Goal: Transaction & Acquisition: Purchase product/service

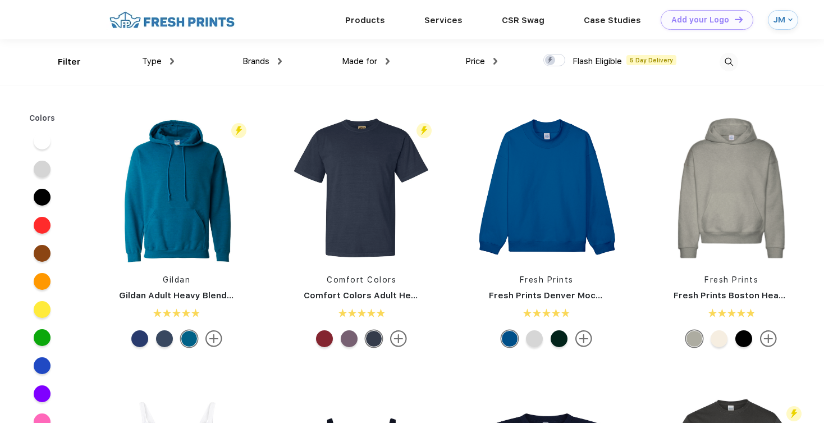
scroll to position [1, 0]
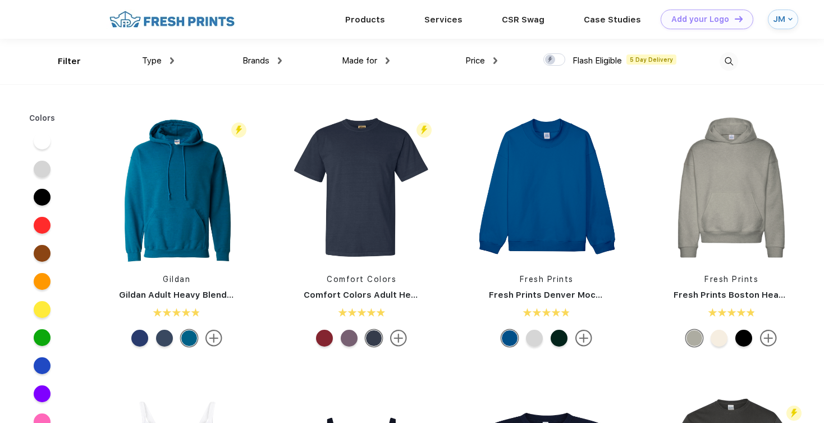
click at [169, 64] on div "Type" at bounding box center [158, 60] width 32 height 13
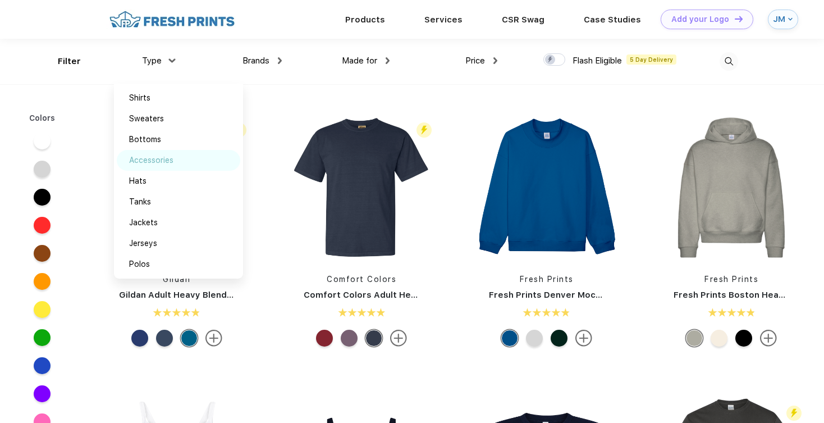
click at [166, 162] on div "Accessories" at bounding box center [151, 160] width 44 height 12
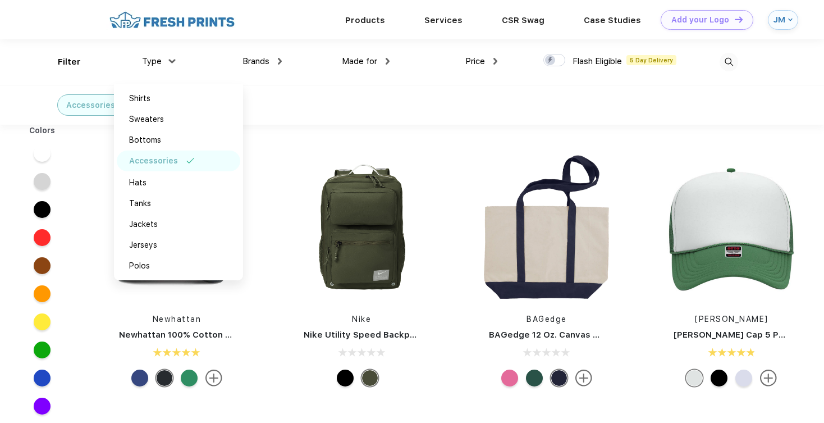
click at [295, 97] on div "Accessories" at bounding box center [412, 105] width 824 height 40
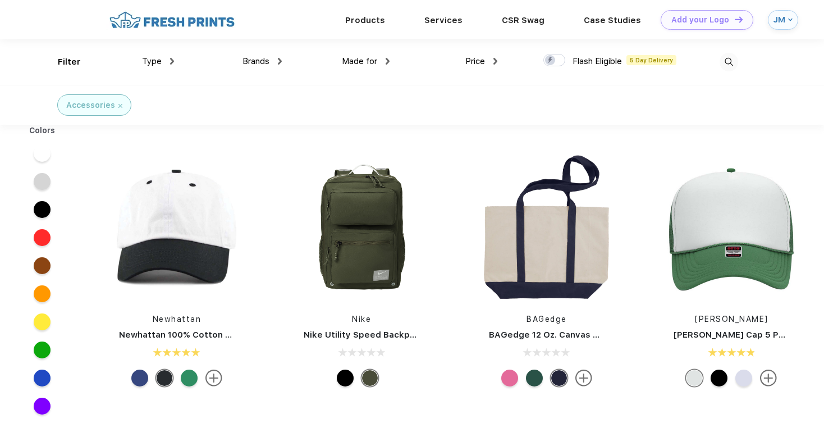
click at [477, 63] on span "Price" at bounding box center [475, 61] width 20 height 10
click at [484, 58] on span "Price" at bounding box center [475, 61] width 20 height 10
click at [498, 62] on div "Filter Type Shirts Sweaters Bottoms Accessories Hats Tanks Jackets Jerseys Polo…" at bounding box center [398, 61] width 680 height 45
click at [496, 62] on img at bounding box center [495, 61] width 4 height 7
click at [486, 91] on div "$" at bounding box center [502, 98] width 124 height 21
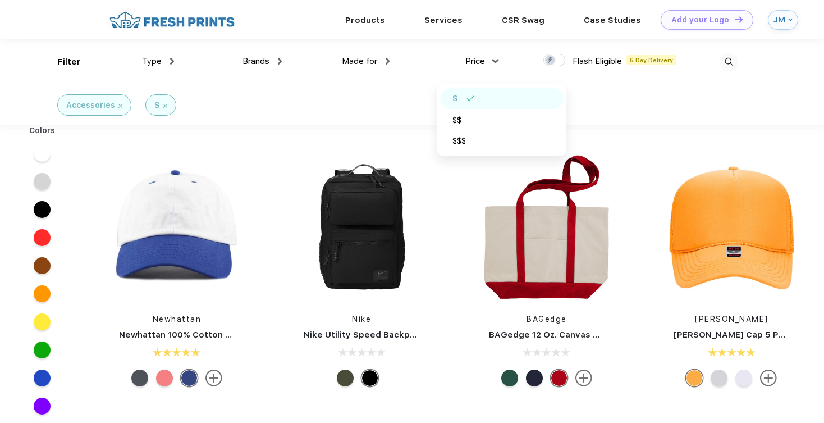
click at [555, 60] on div at bounding box center [554, 60] width 22 height 12
click at [551, 60] on input "checkbox" at bounding box center [546, 56] width 7 height 7
checkbox input "true"
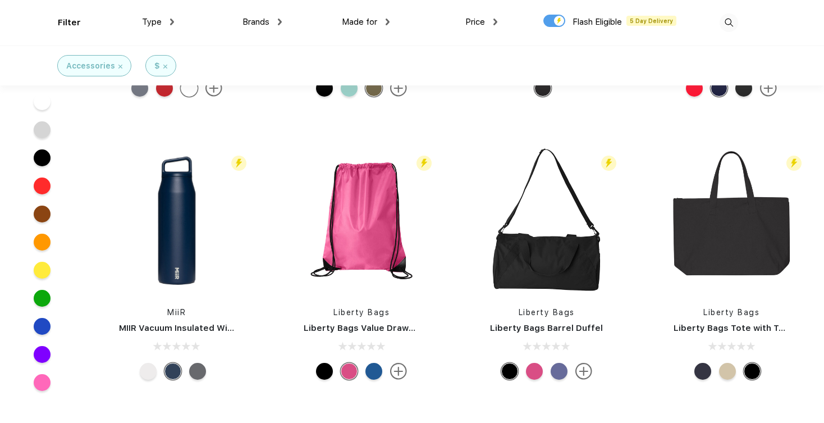
scroll to position [1346, 0]
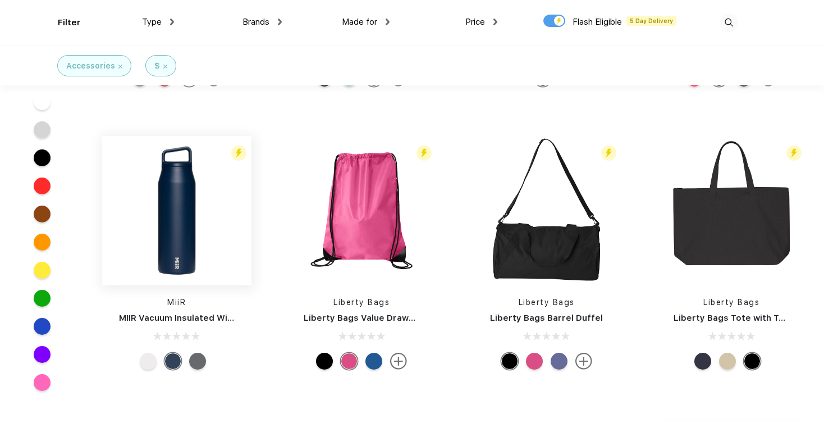
click at [184, 225] on img at bounding box center [176, 210] width 149 height 149
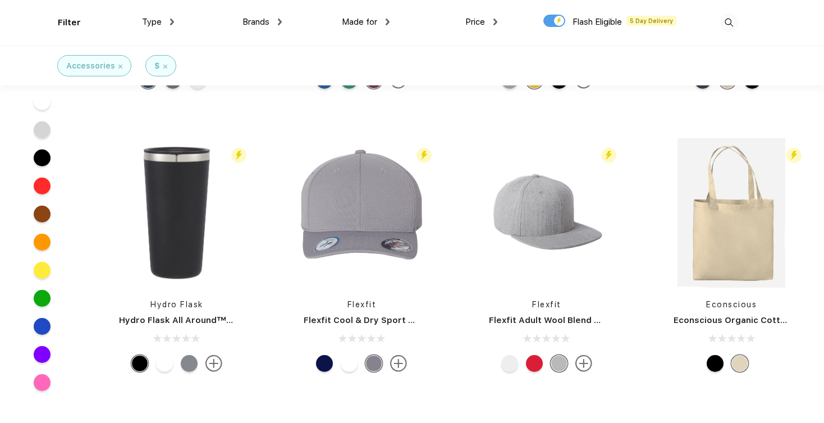
scroll to position [1628, 0]
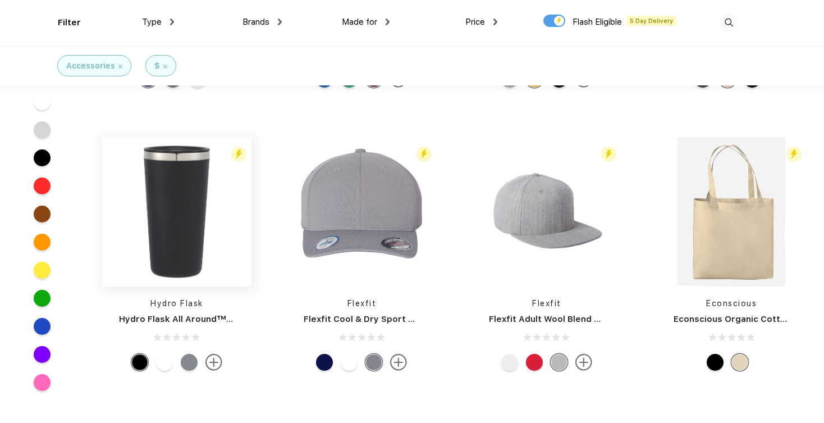
click at [186, 223] on img at bounding box center [176, 211] width 149 height 149
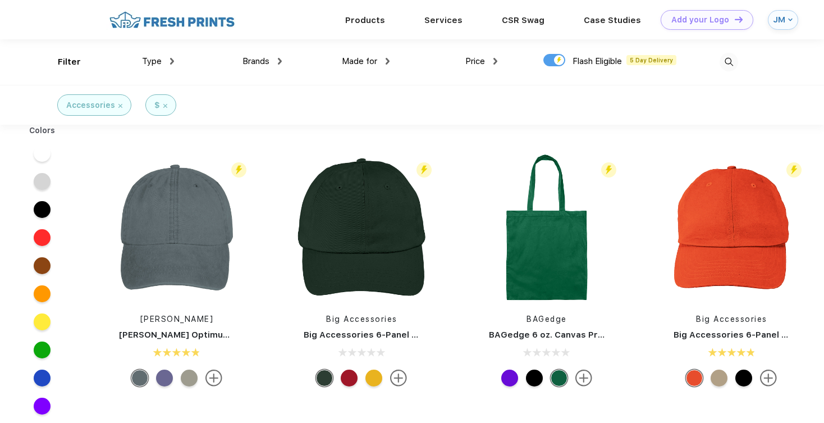
click at [371, 63] on span "Made for" at bounding box center [359, 61] width 35 height 10
click at [387, 59] on img at bounding box center [388, 61] width 4 height 7
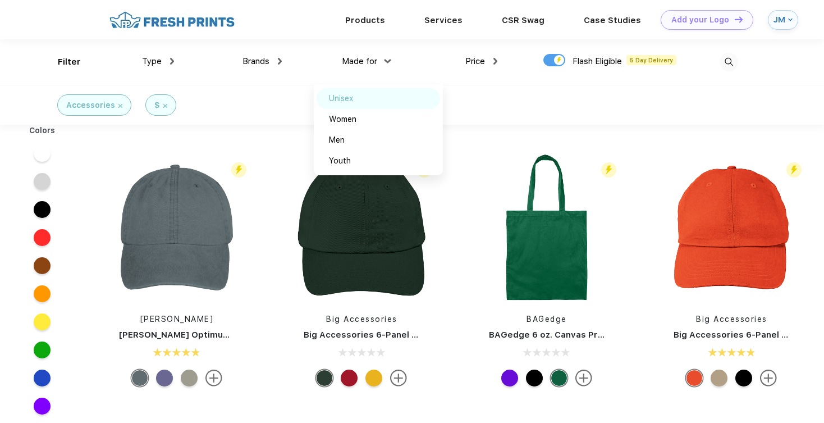
click at [372, 95] on div "Unisex" at bounding box center [379, 98] width 124 height 21
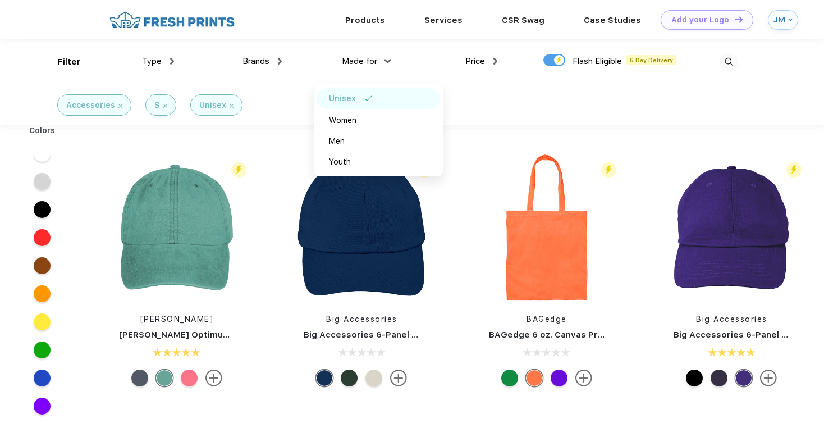
click at [71, 62] on div "Type Shirts Sweaters Bottoms Accessories Hats Tanks Jackets Jerseys Polos" at bounding box center [120, 61] width 108 height 45
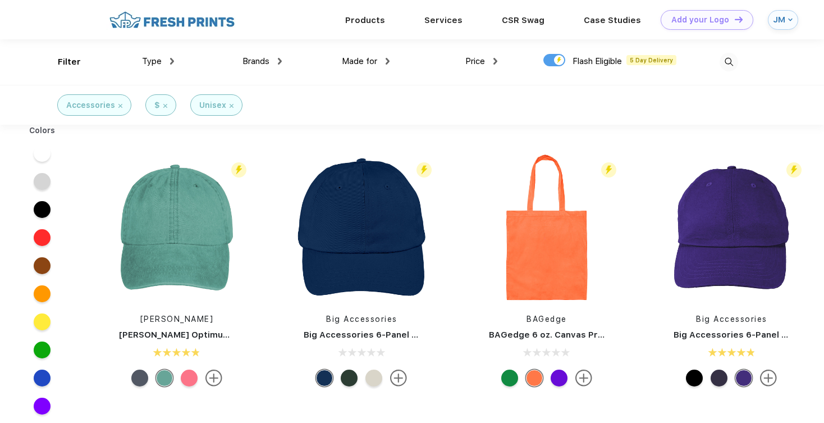
click at [69, 58] on div "Type Shirts Sweaters Bottoms Accessories Hats Tanks Jackets Jerseys Polos" at bounding box center [120, 61] width 108 height 45
click at [743, 58] on div "Filter Type Shirts Sweaters Bottoms Accessories Hats Tanks Jackets Jerseys Polo…" at bounding box center [412, 61] width 708 height 45
click at [731, 59] on img at bounding box center [729, 62] width 19 height 19
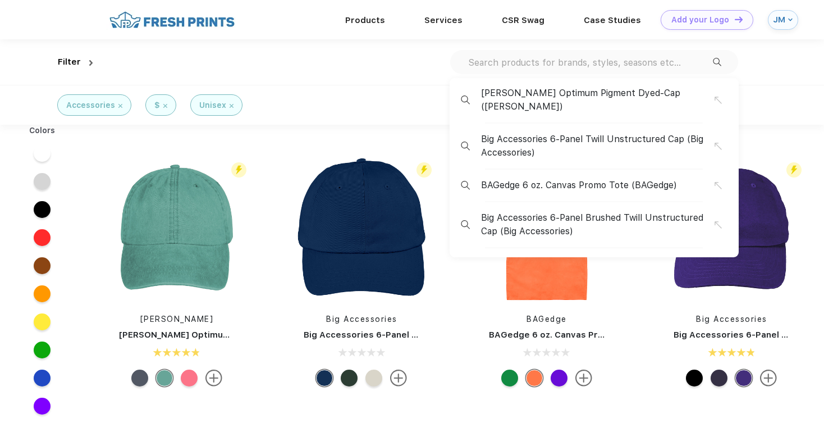
click at [625, 55] on div "Adams Optimum Pigment Dyed-Cap (Adams) Big Accessories 6-Panel Twill Unstructur…" at bounding box center [594, 62] width 288 height 24
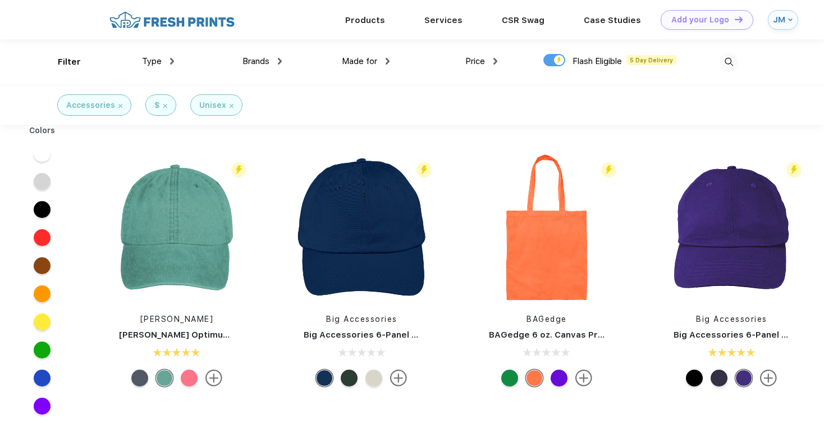
click at [730, 60] on img at bounding box center [729, 62] width 19 height 19
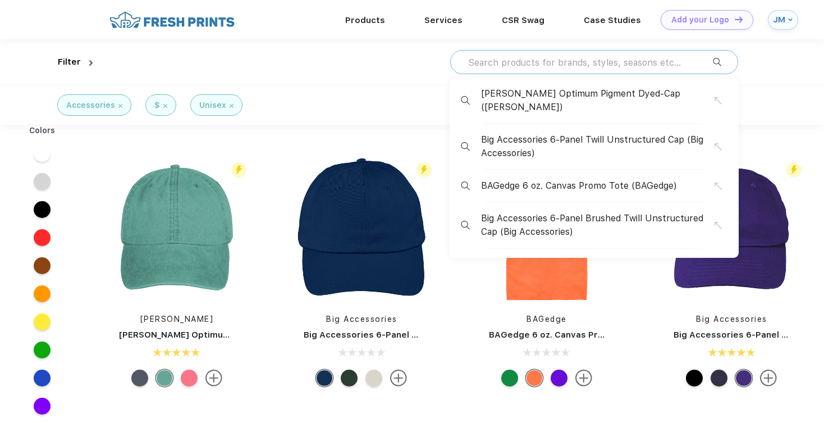
click at [643, 60] on input "text" at bounding box center [590, 62] width 246 height 12
click at [640, 57] on input "text" at bounding box center [590, 62] width 246 height 12
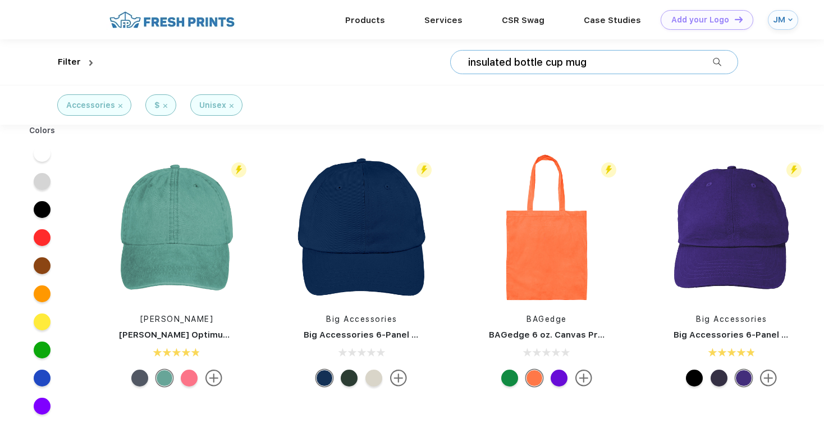
type input "insulated bottle cup mug"
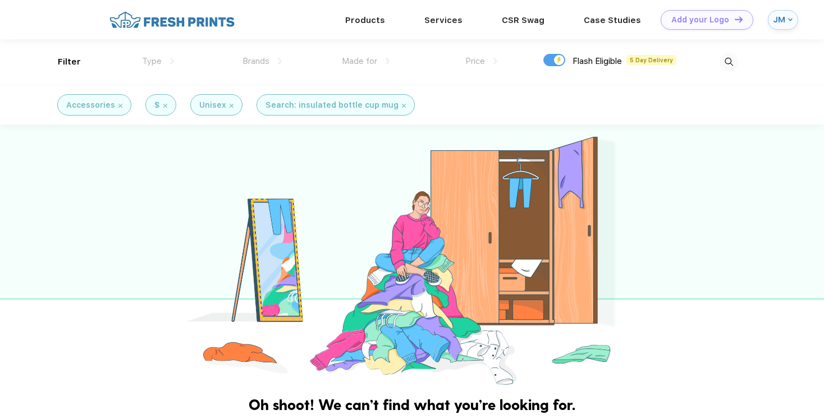
click at [402, 106] on img at bounding box center [404, 106] width 4 height 4
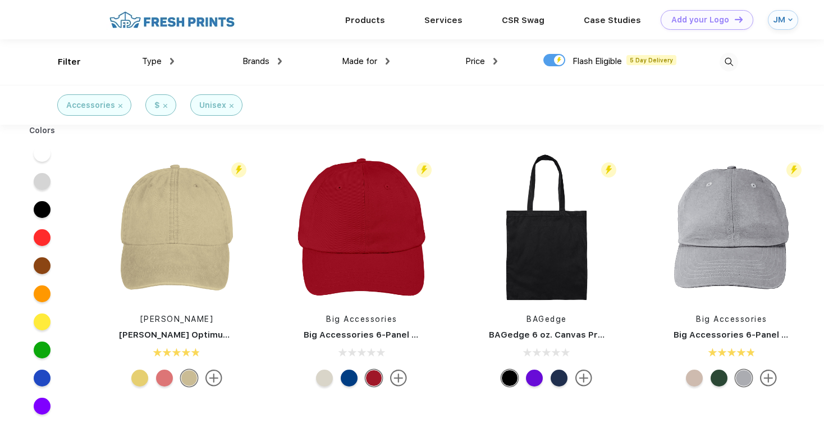
click at [230, 106] on img at bounding box center [232, 106] width 4 height 4
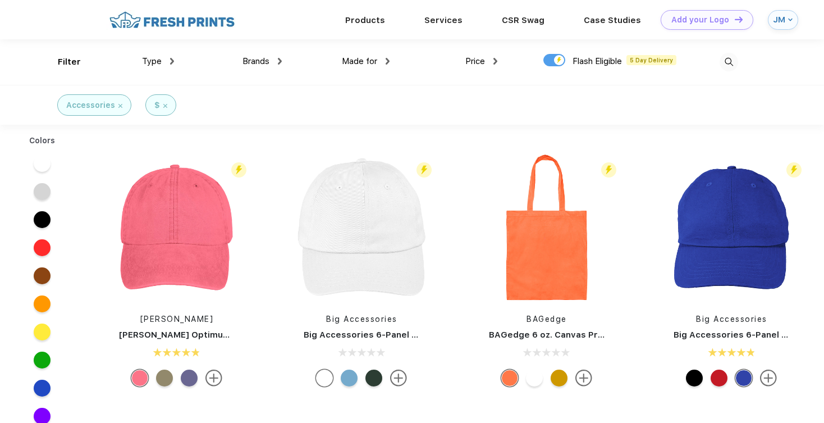
click at [164, 101] on div "$" at bounding box center [160, 105] width 13 height 12
click at [161, 105] on div "$" at bounding box center [160, 105] width 13 height 12
click at [120, 104] on img at bounding box center [120, 106] width 4 height 4
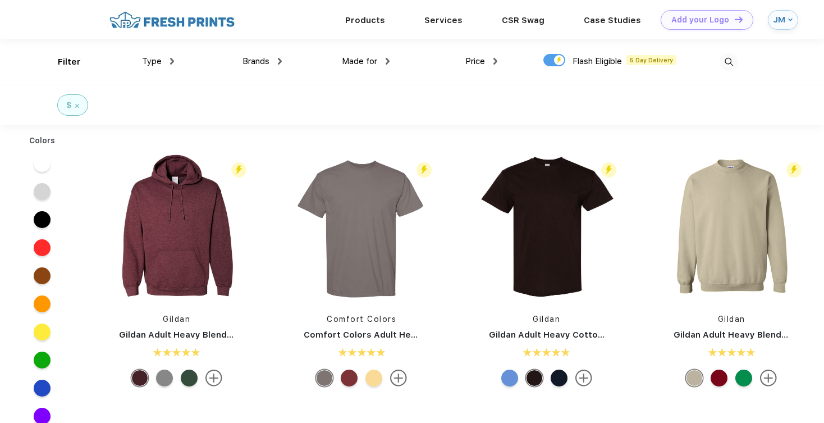
click at [80, 104] on div "$" at bounding box center [72, 104] width 31 height 21
click at [76, 107] on img at bounding box center [77, 106] width 4 height 4
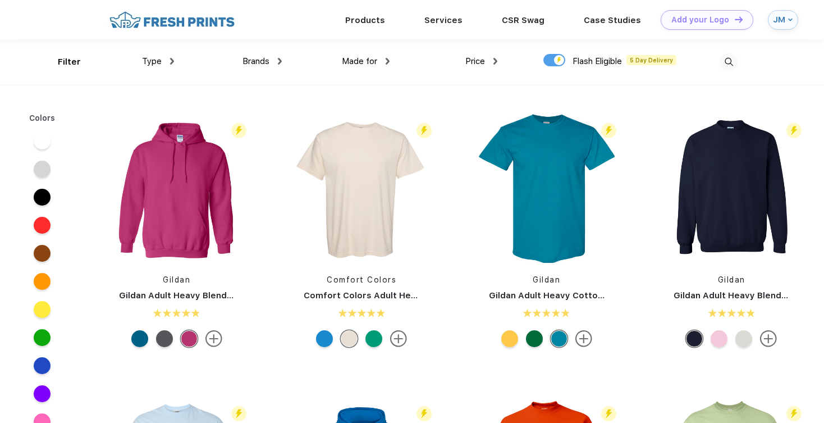
click at [735, 58] on img at bounding box center [729, 62] width 19 height 19
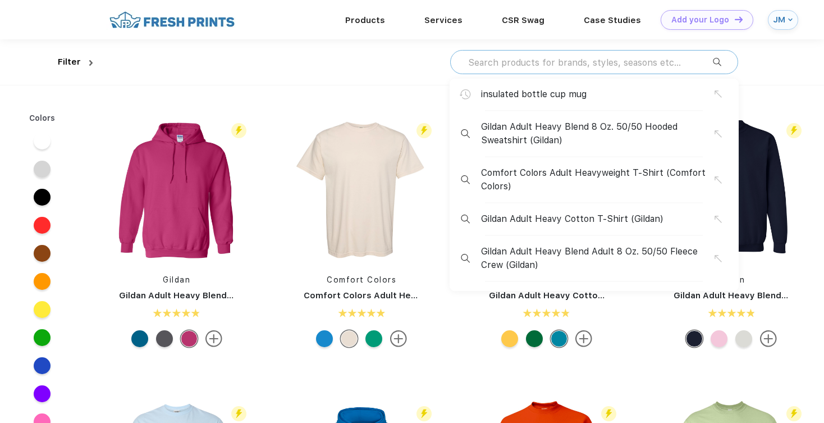
click at [647, 62] on input "text" at bounding box center [590, 62] width 246 height 12
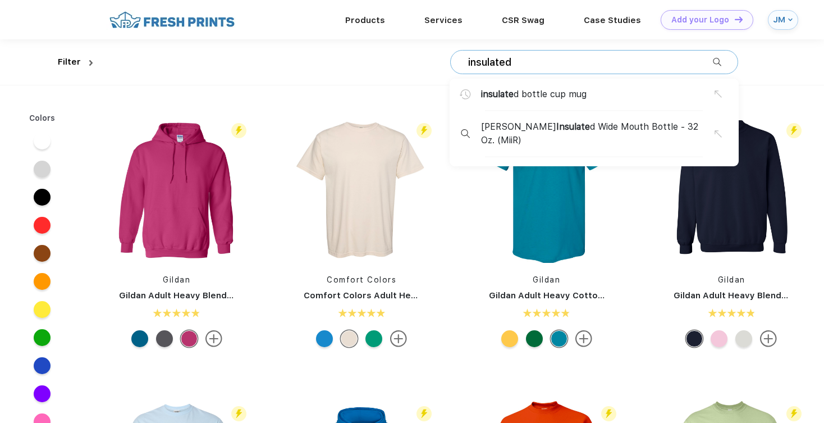
type input "insulated"
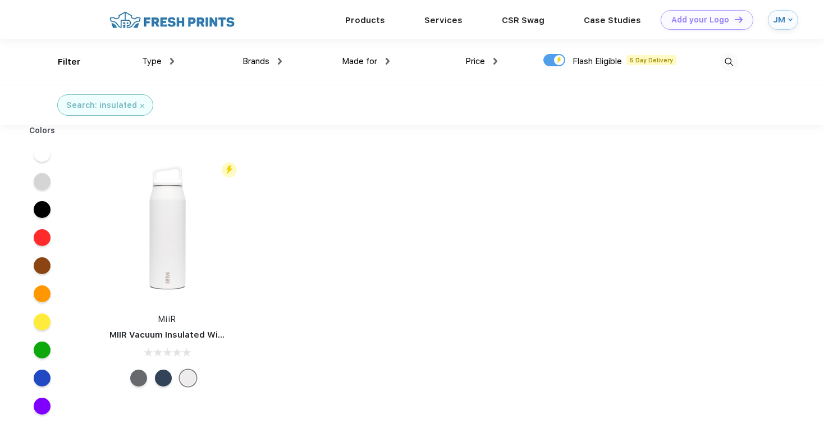
click at [140, 104] on img at bounding box center [142, 106] width 4 height 4
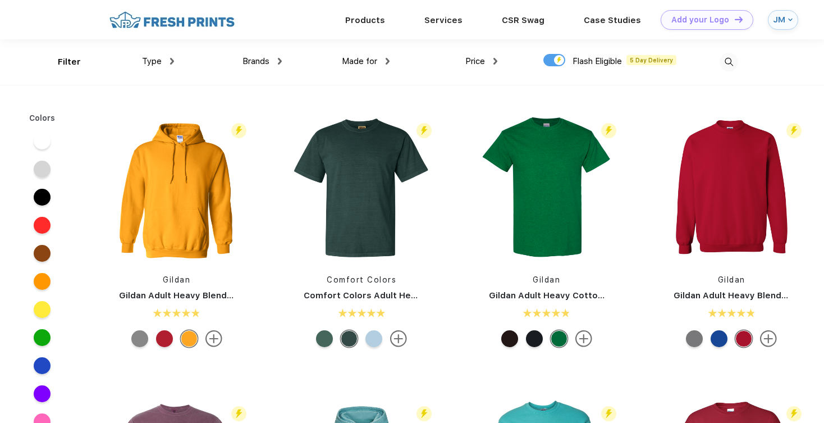
click at [745, 59] on div "Filter Type Shirts Sweaters Bottoms Accessories Hats Tanks Jackets Jerseys Polo…" at bounding box center [412, 61] width 708 height 45
click at [731, 60] on img at bounding box center [729, 62] width 19 height 19
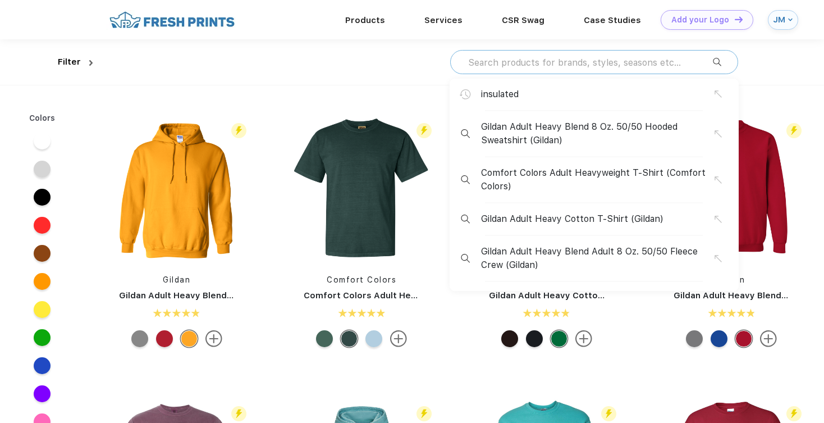
click at [649, 62] on input "text" at bounding box center [590, 62] width 246 height 12
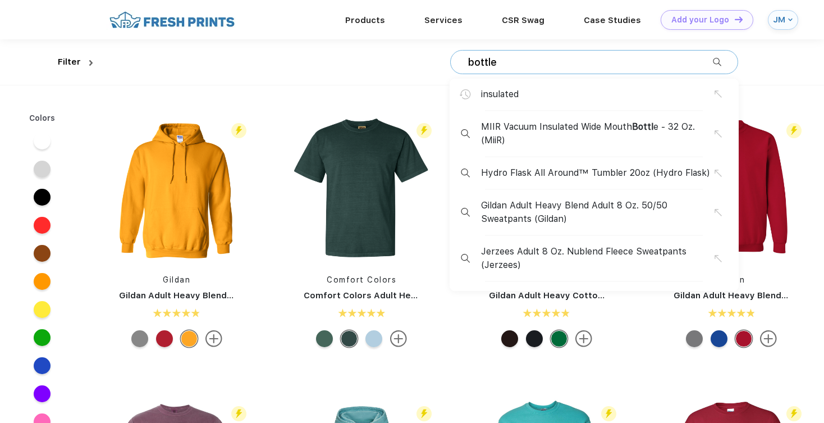
type input "bottle"
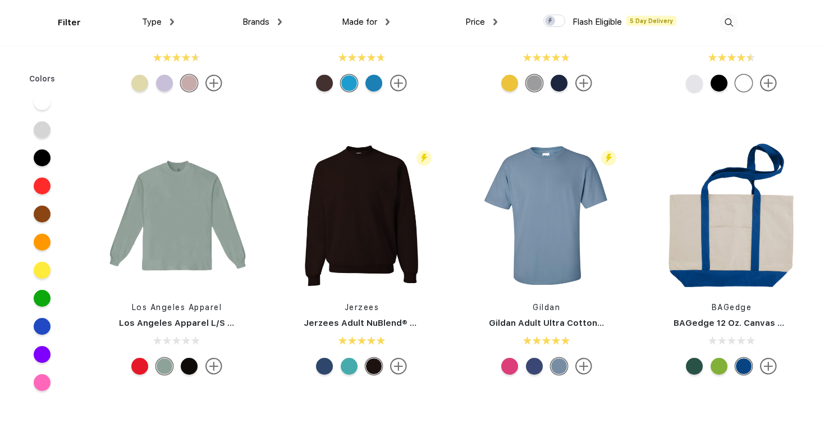
scroll to position [2193, 0]
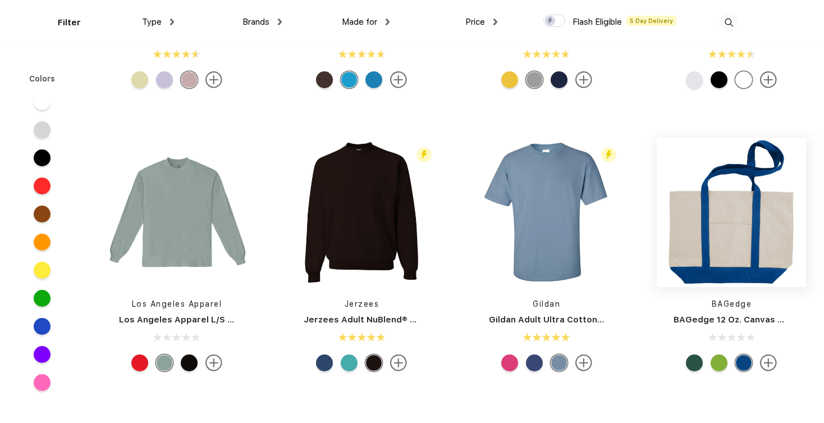
click at [732, 230] on img at bounding box center [731, 212] width 149 height 149
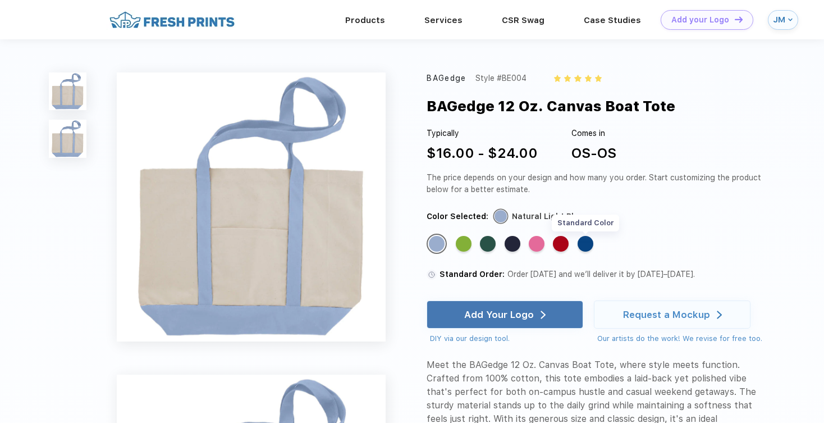
click at [584, 252] on div "Standard Color" at bounding box center [586, 244] width 16 height 16
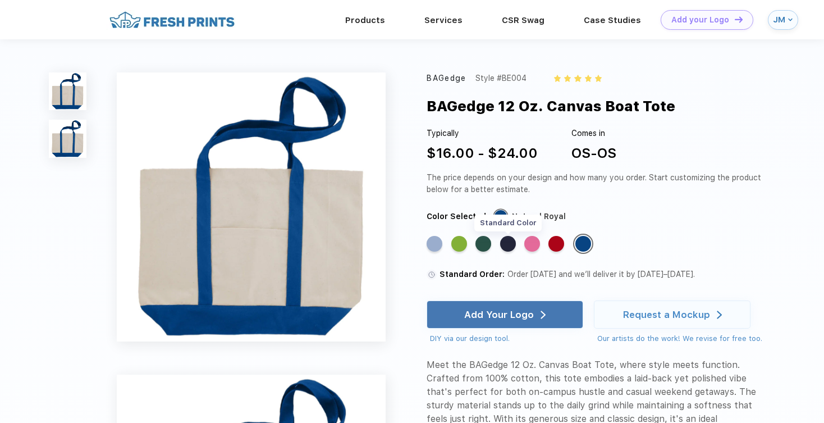
click at [509, 252] on div "Standard Color" at bounding box center [508, 244] width 16 height 16
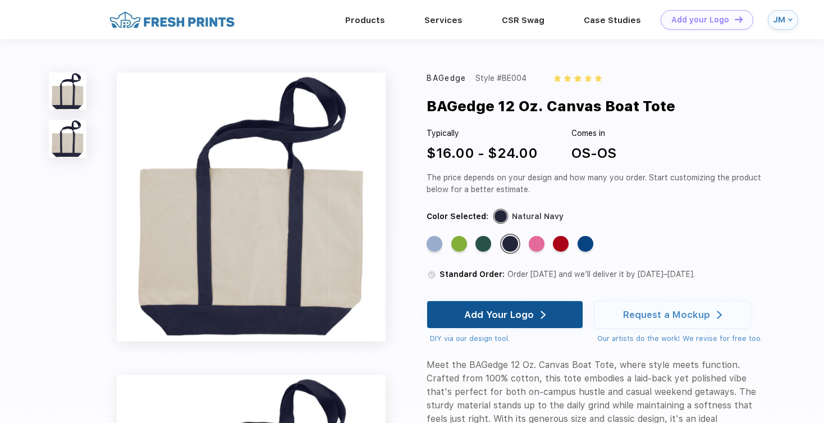
click at [526, 320] on div "Add Your Logo" at bounding box center [499, 314] width 70 height 11
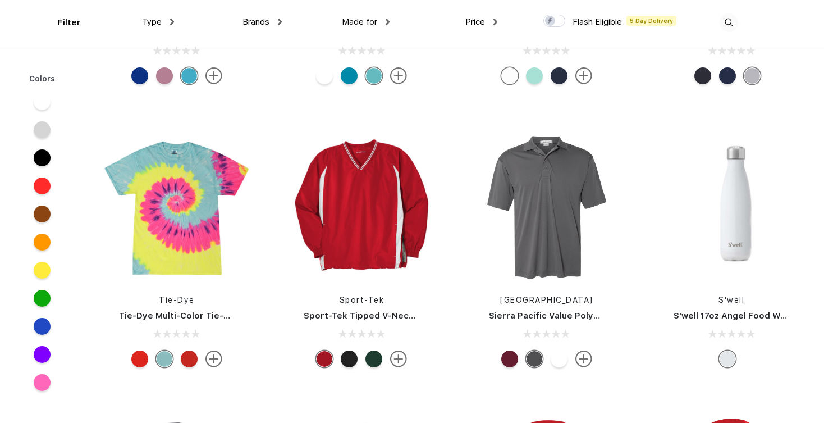
scroll to position [13800, 0]
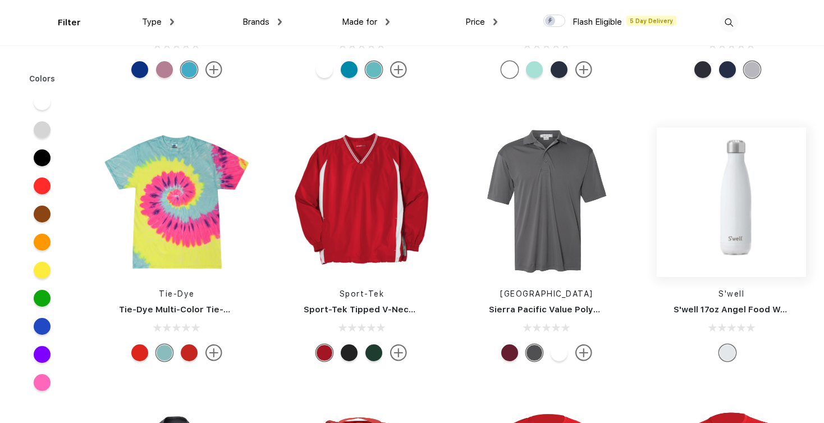
click at [743, 232] on img at bounding box center [731, 201] width 149 height 149
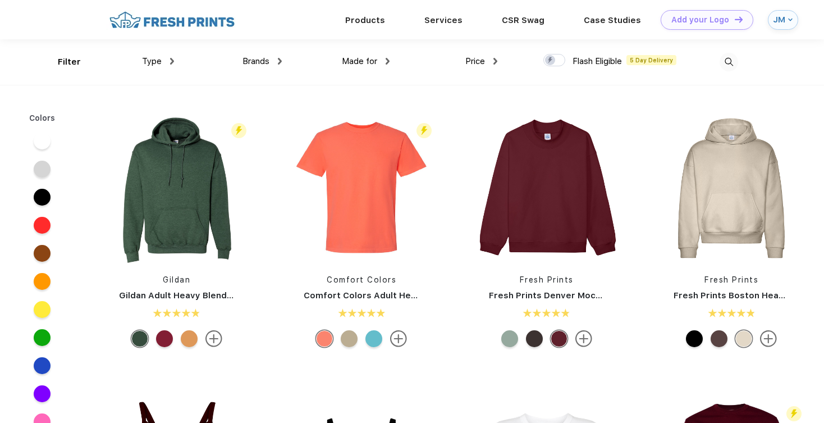
scroll to position [1, 0]
click at [172, 61] on img at bounding box center [172, 60] width 4 height 7
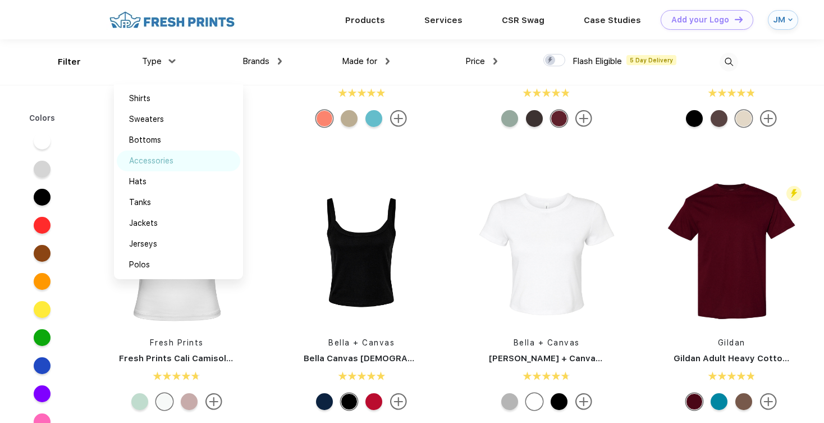
scroll to position [130, 0]
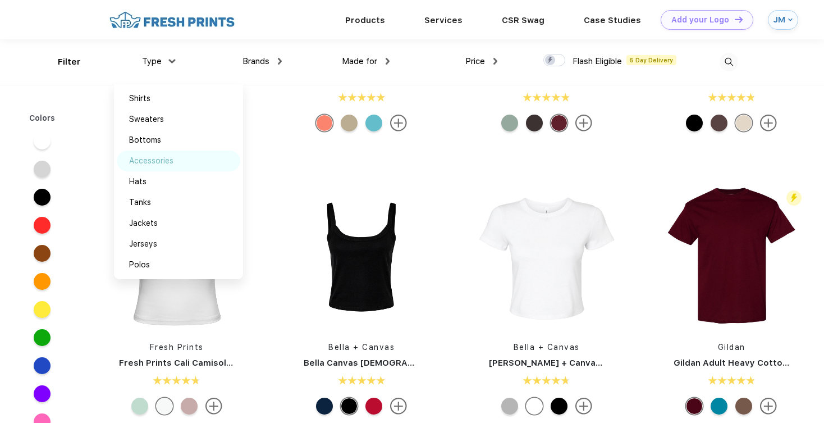
click at [167, 163] on div "Accessories" at bounding box center [151, 161] width 44 height 12
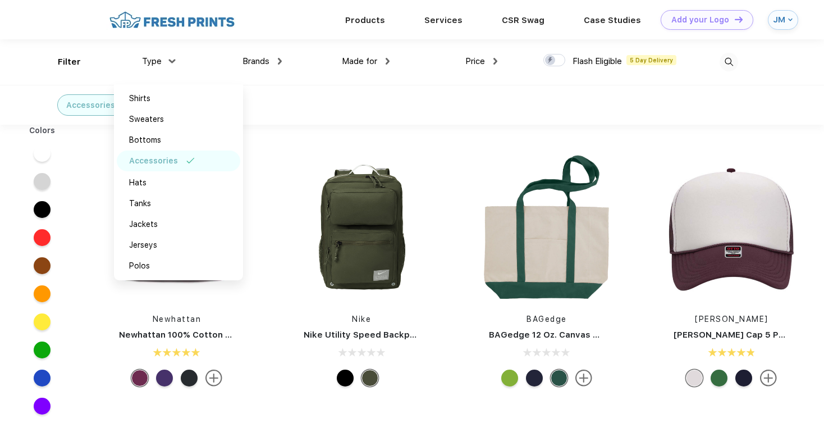
click at [423, 86] on div "Accessories" at bounding box center [412, 105] width 824 height 40
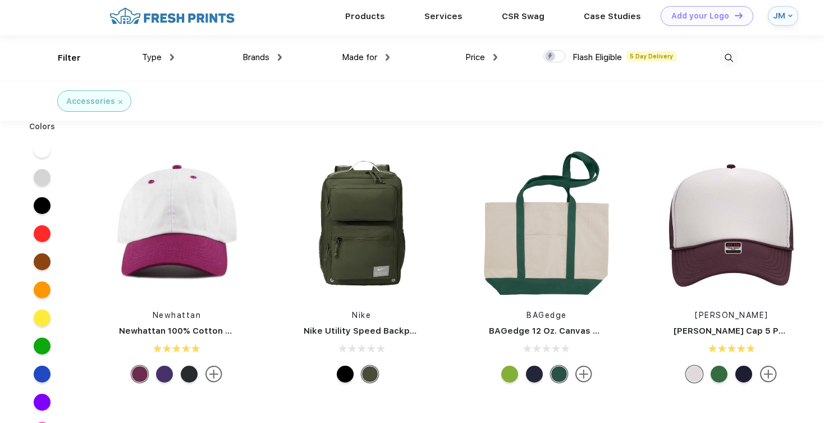
scroll to position [6, 0]
